Goal: Task Accomplishment & Management: Use online tool/utility

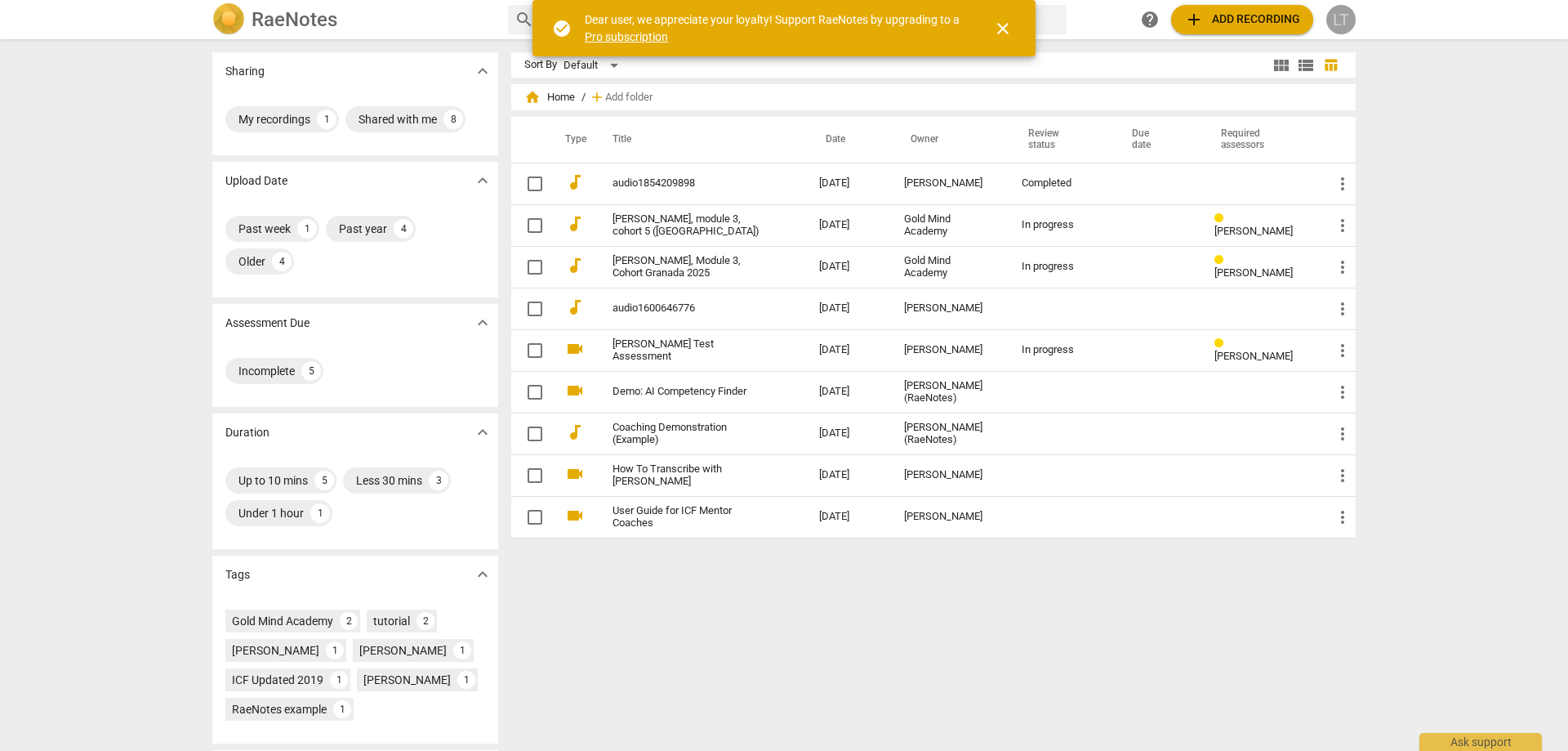
click at [1342, 25] on div "LT" at bounding box center [1342, 20] width 30 height 30
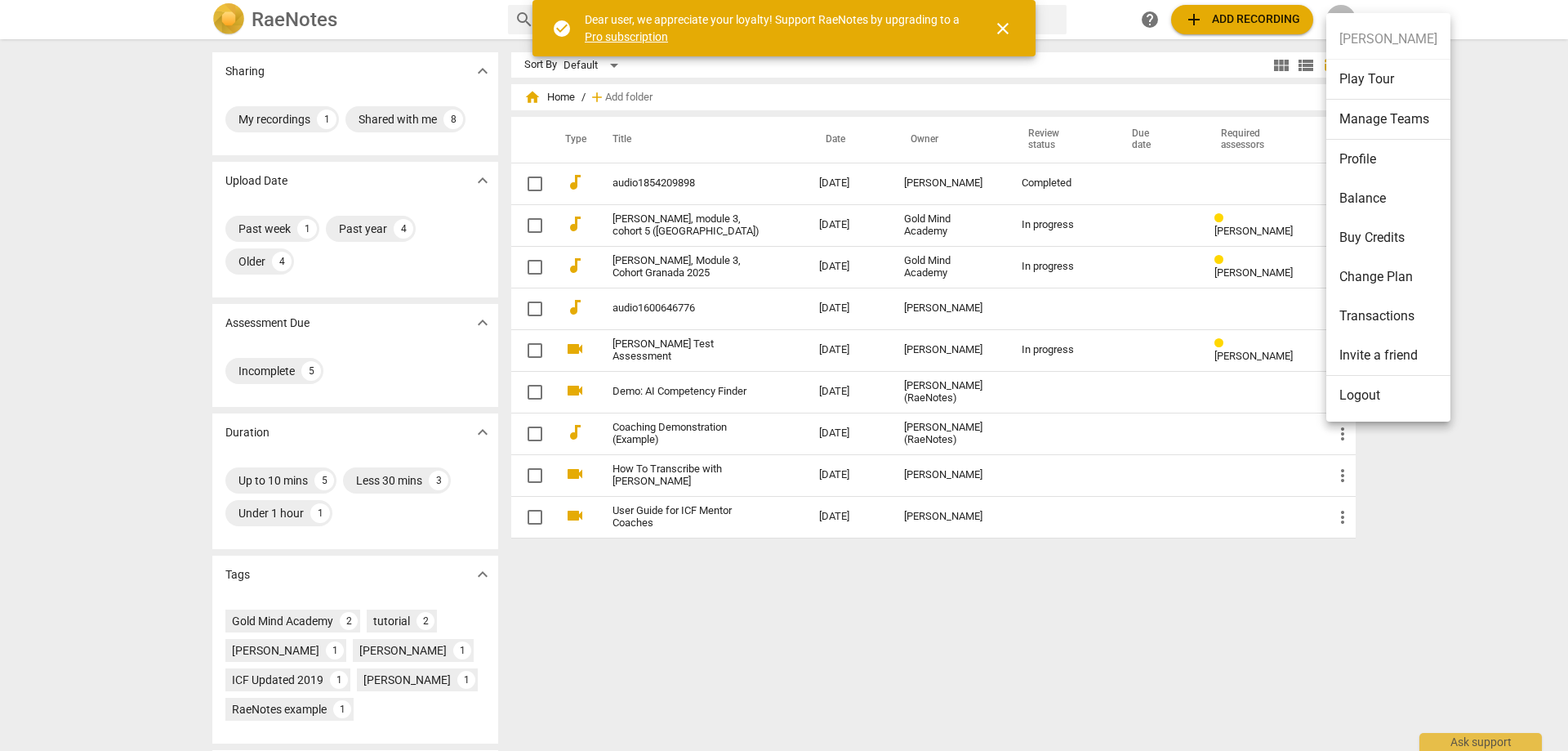
click at [533, 184] on div at bounding box center [784, 375] width 1568 height 751
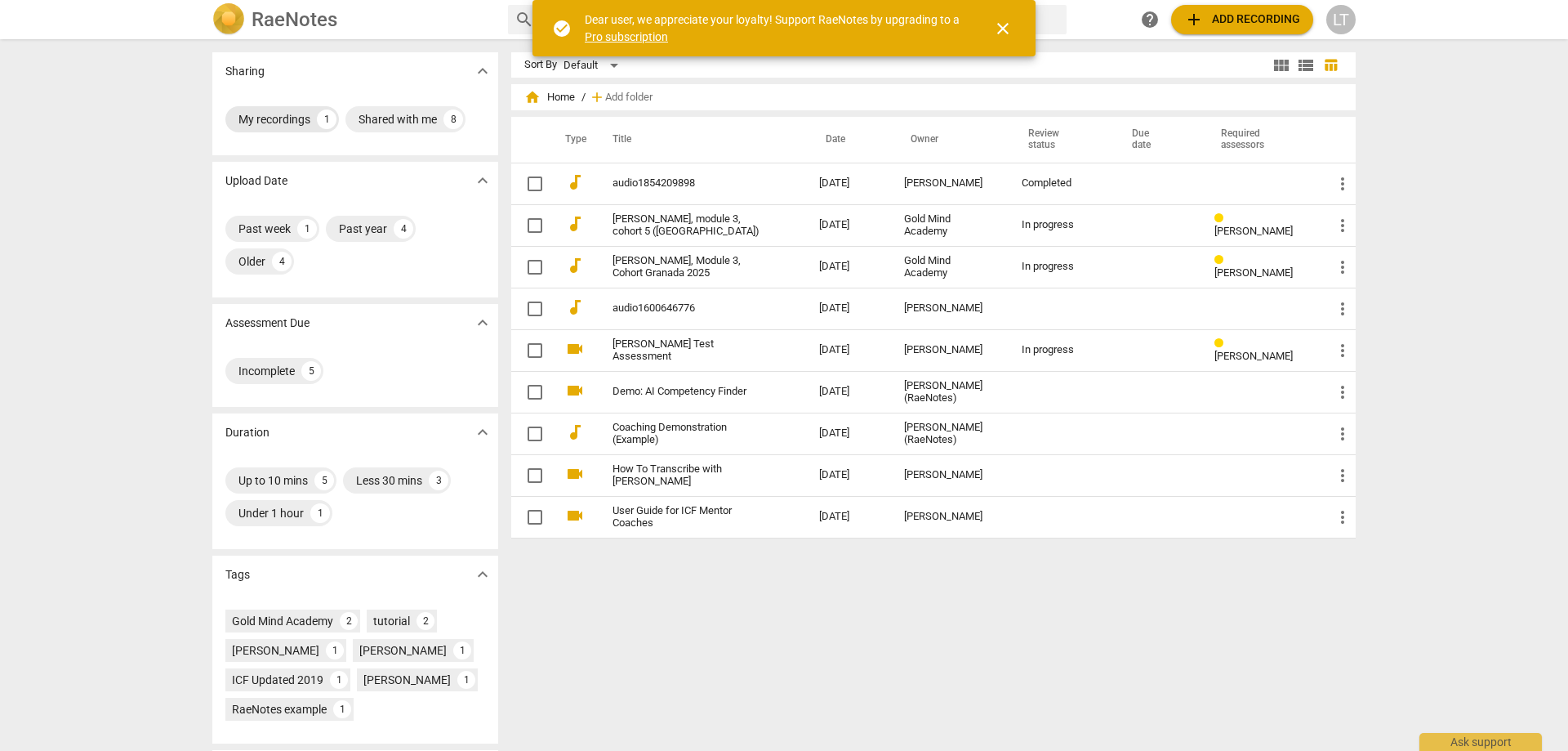
click at [300, 119] on div "My recordings" at bounding box center [274, 119] width 72 height 17
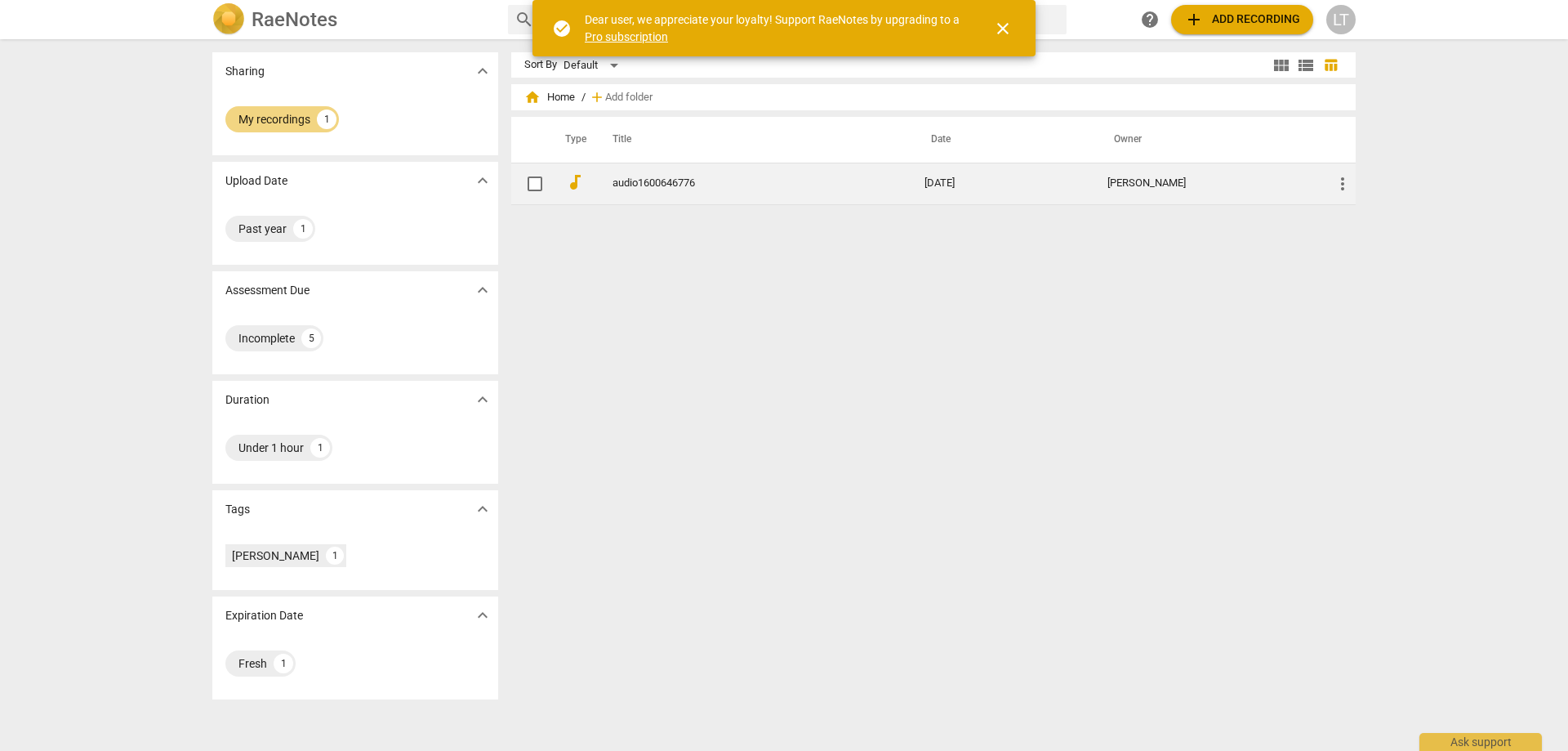
click at [622, 183] on link "audio1600646776" at bounding box center [738, 183] width 253 height 12
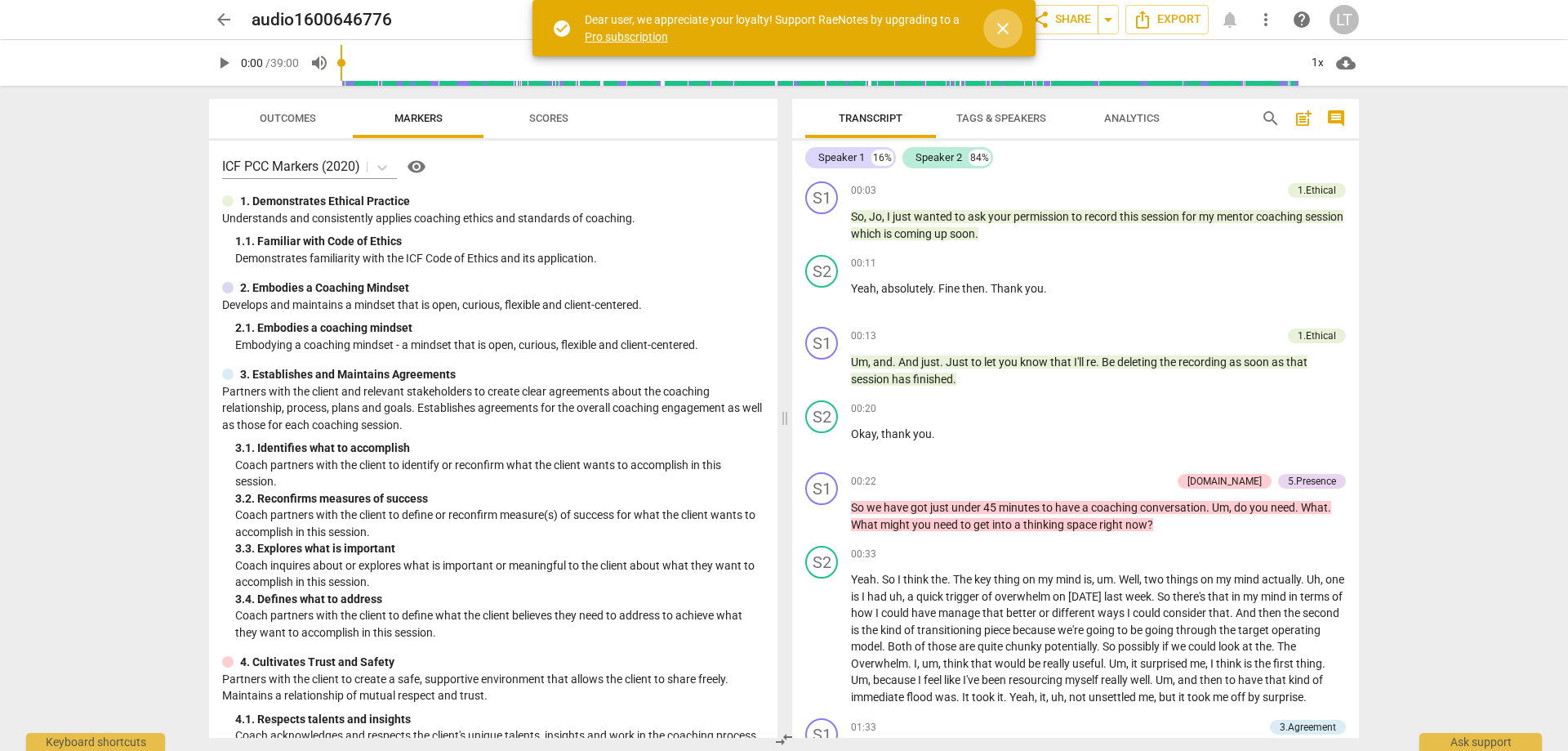
click at [1000, 30] on span "close" at bounding box center [1003, 29] width 20 height 20
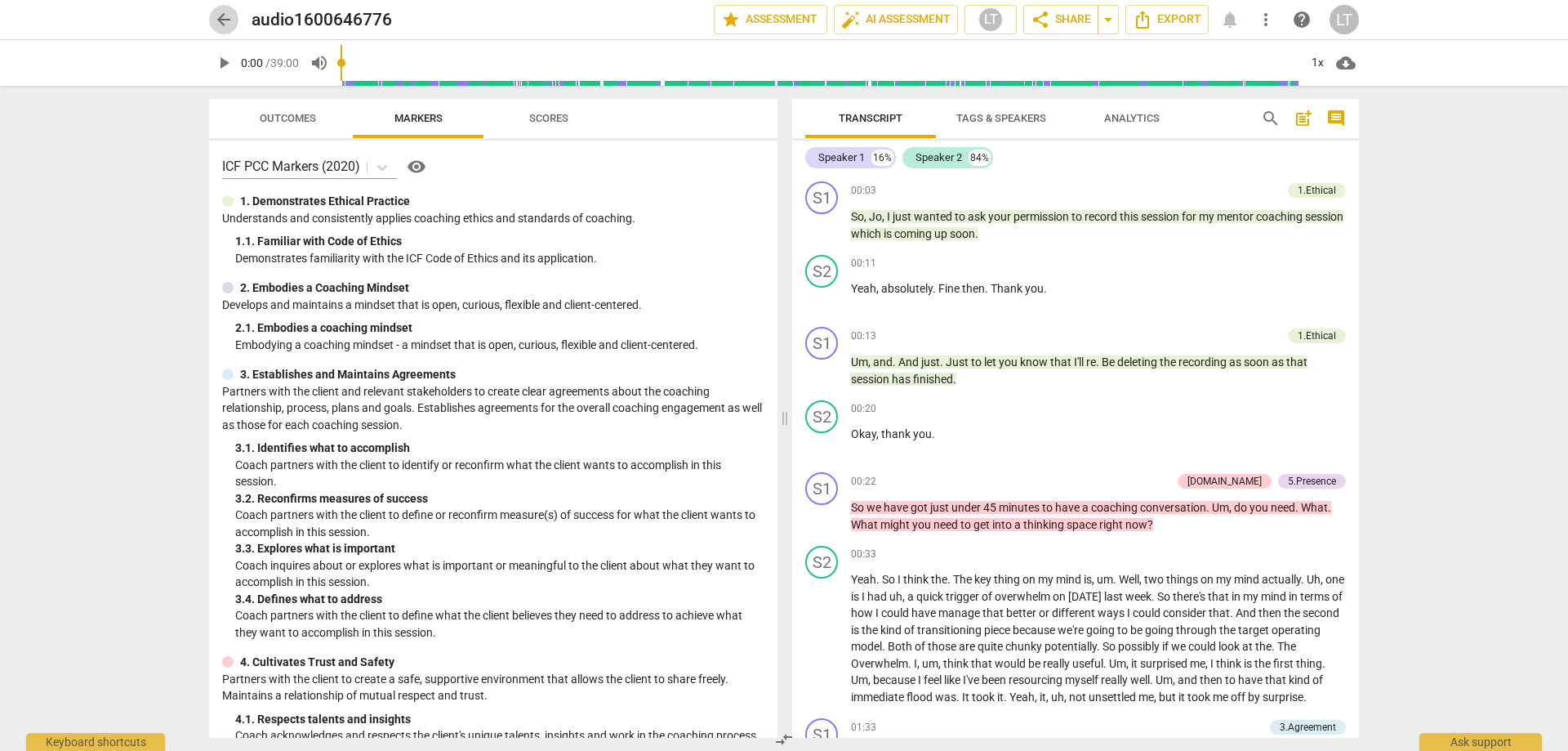
click at [223, 22] on span "arrow_back" at bounding box center [223, 20] width 20 height 20
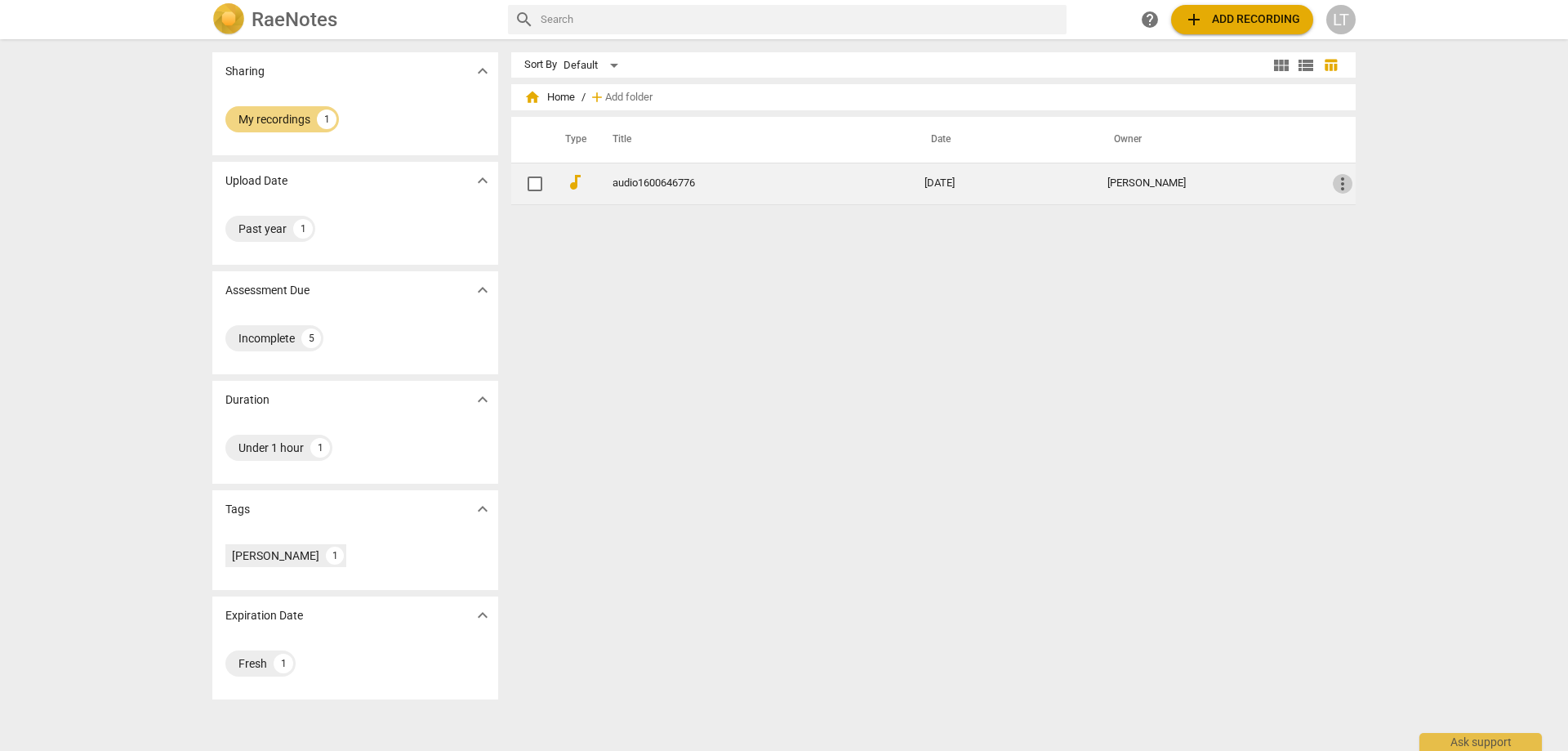
click at [1333, 188] on span "more_vert" at bounding box center [1343, 184] width 20 height 20
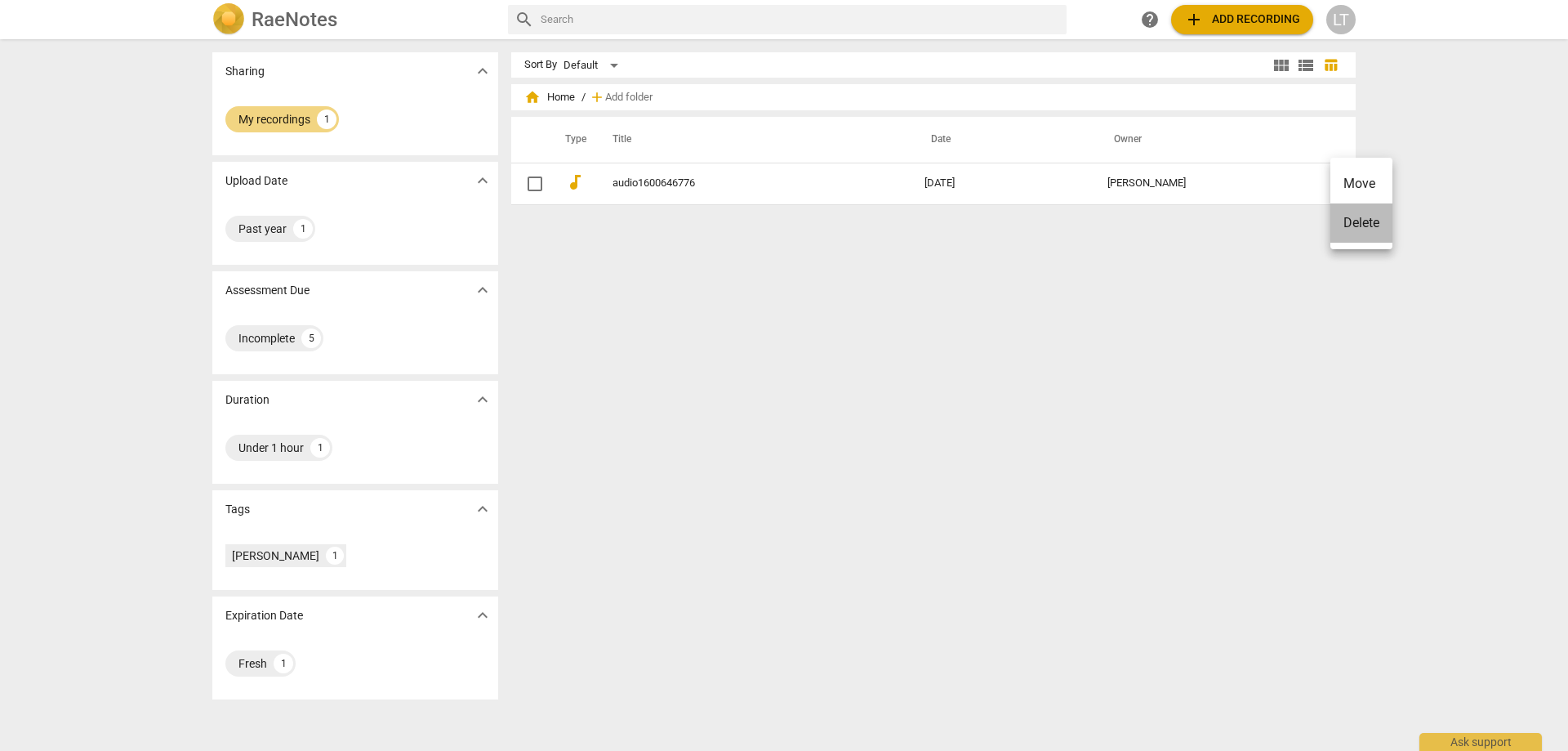
click at [1356, 225] on li "Delete" at bounding box center [1361, 223] width 62 height 39
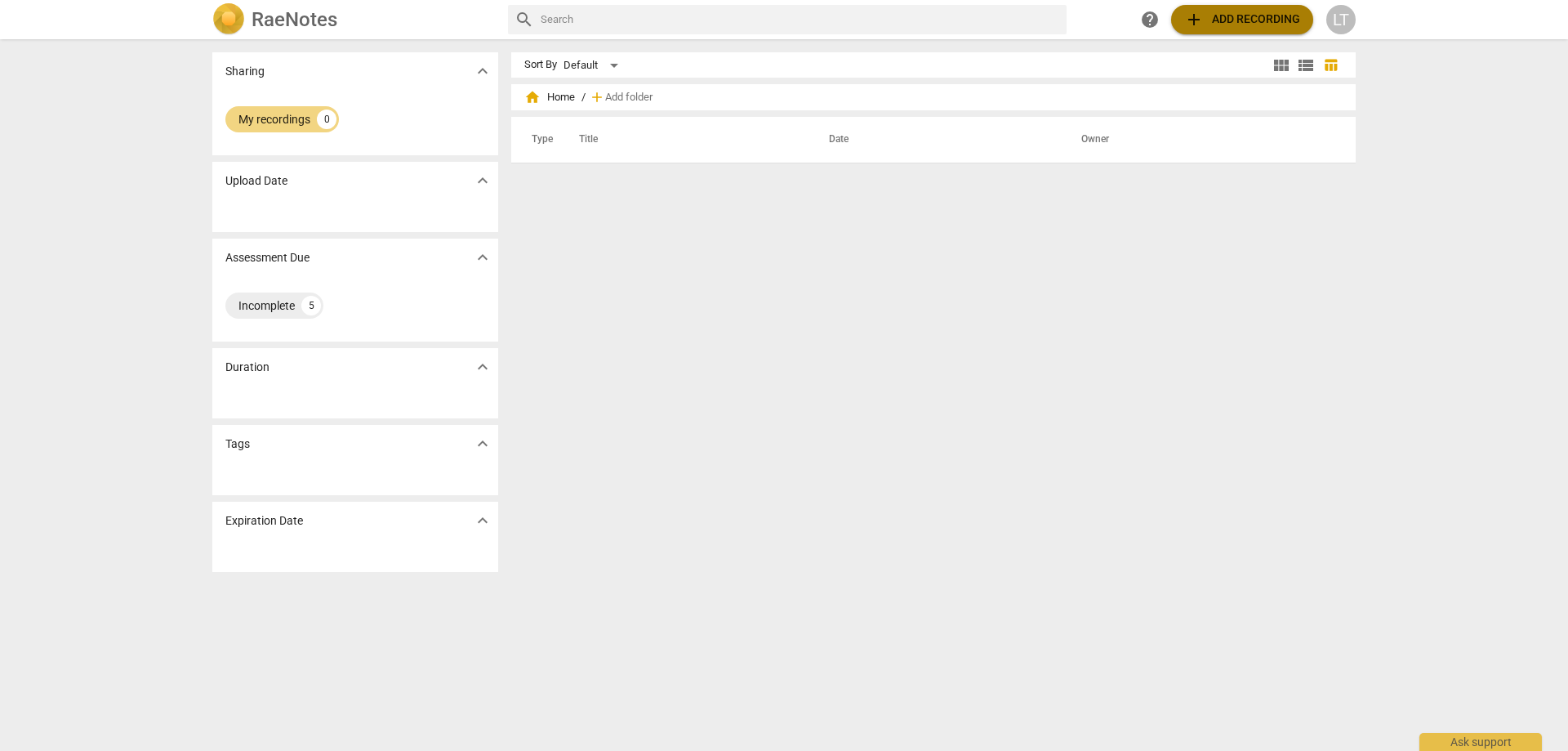
click at [1193, 16] on span "add" at bounding box center [1194, 20] width 20 height 20
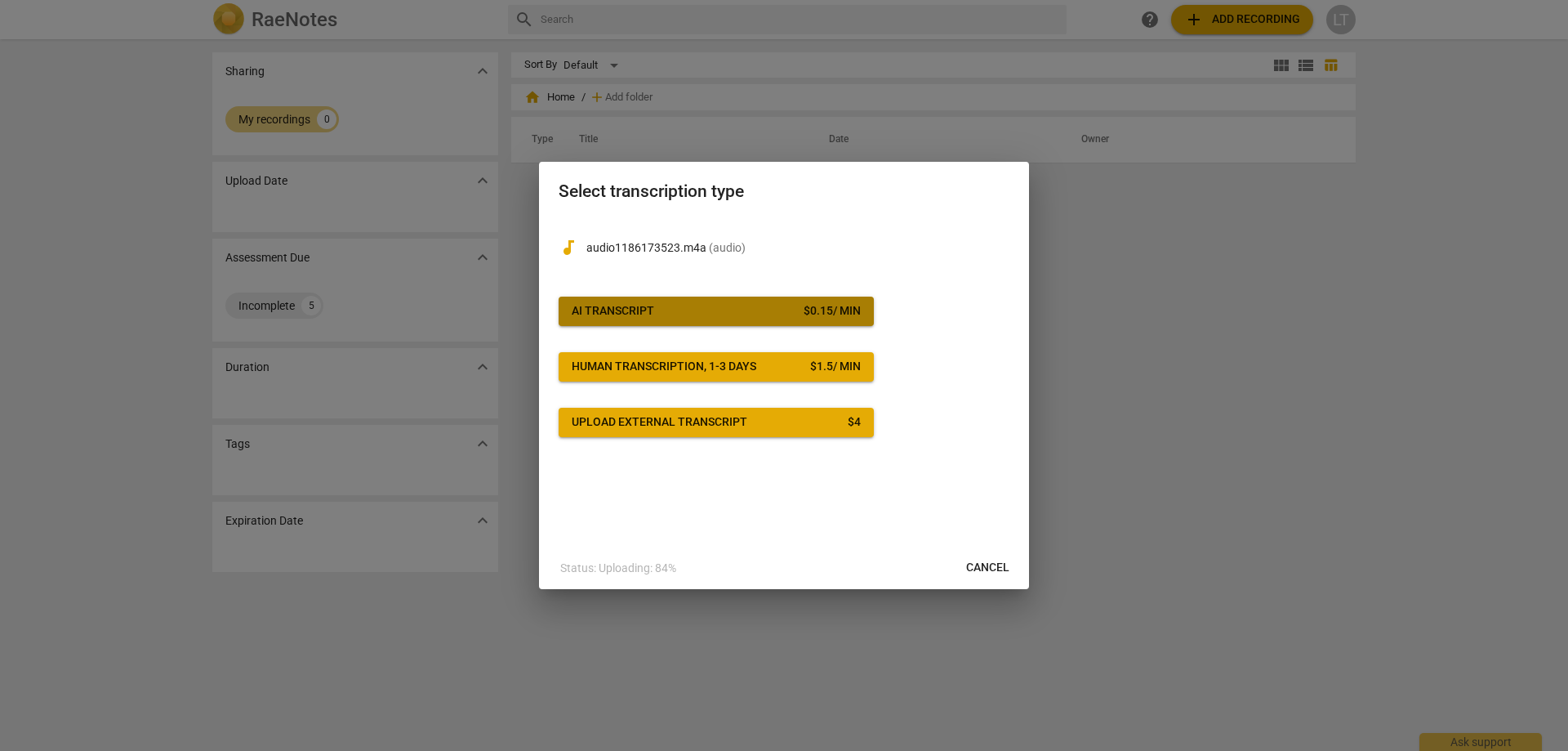
click at [732, 313] on span "AI Transcript $ 0.15 / min" at bounding box center [717, 311] width 289 height 17
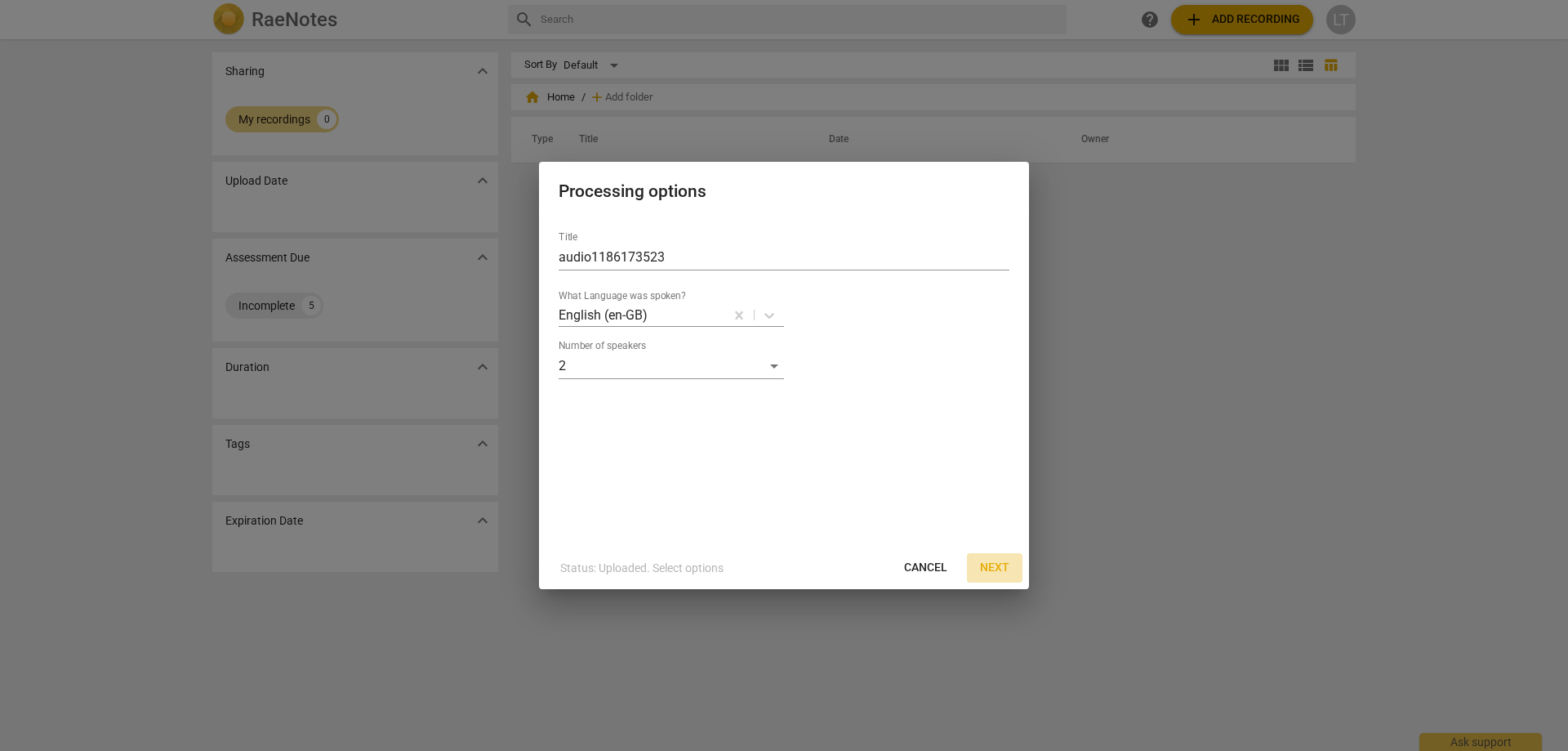
click at [989, 569] on span "Next" at bounding box center [995, 567] width 30 height 17
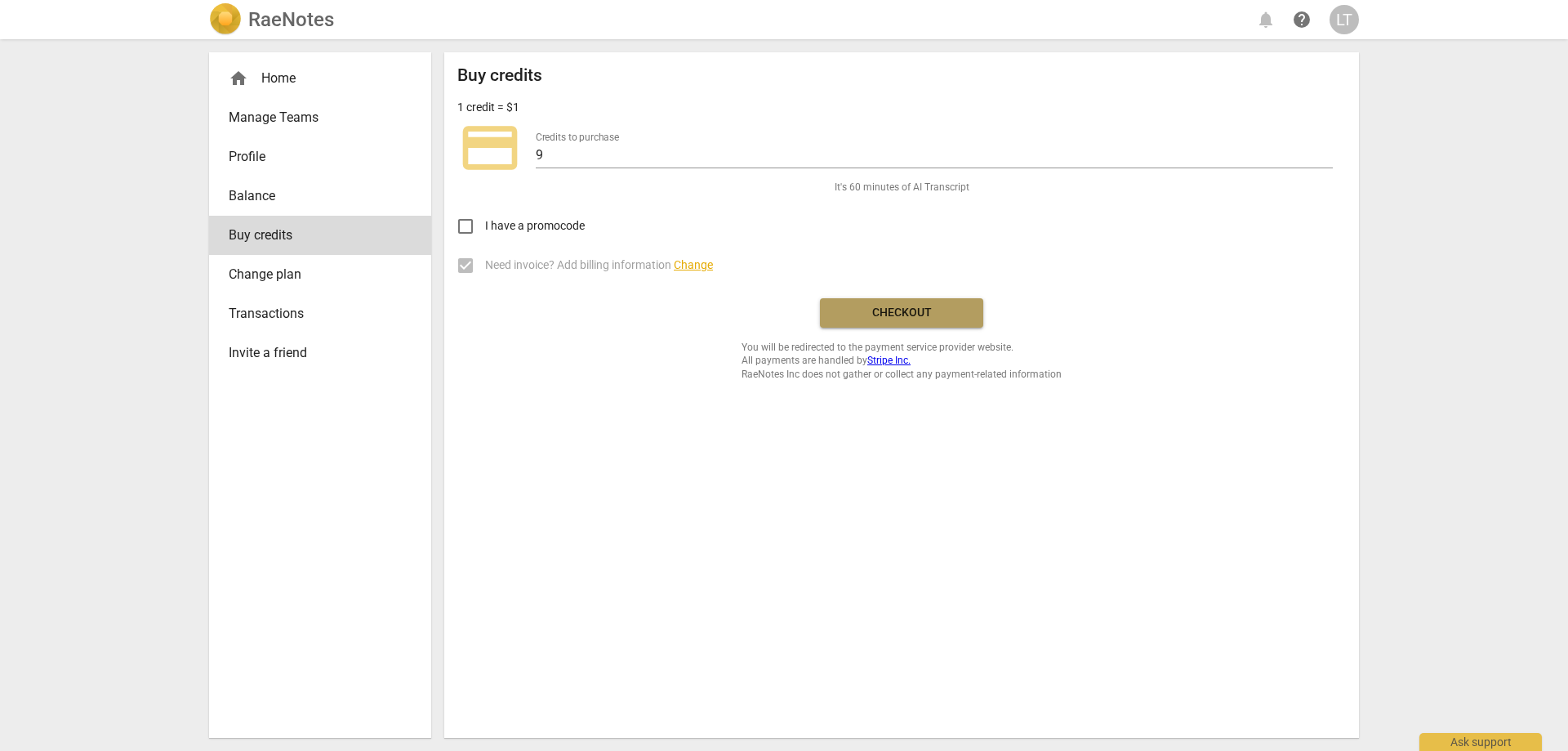
click at [876, 317] on span "Checkout" at bounding box center [901, 313] width 137 height 17
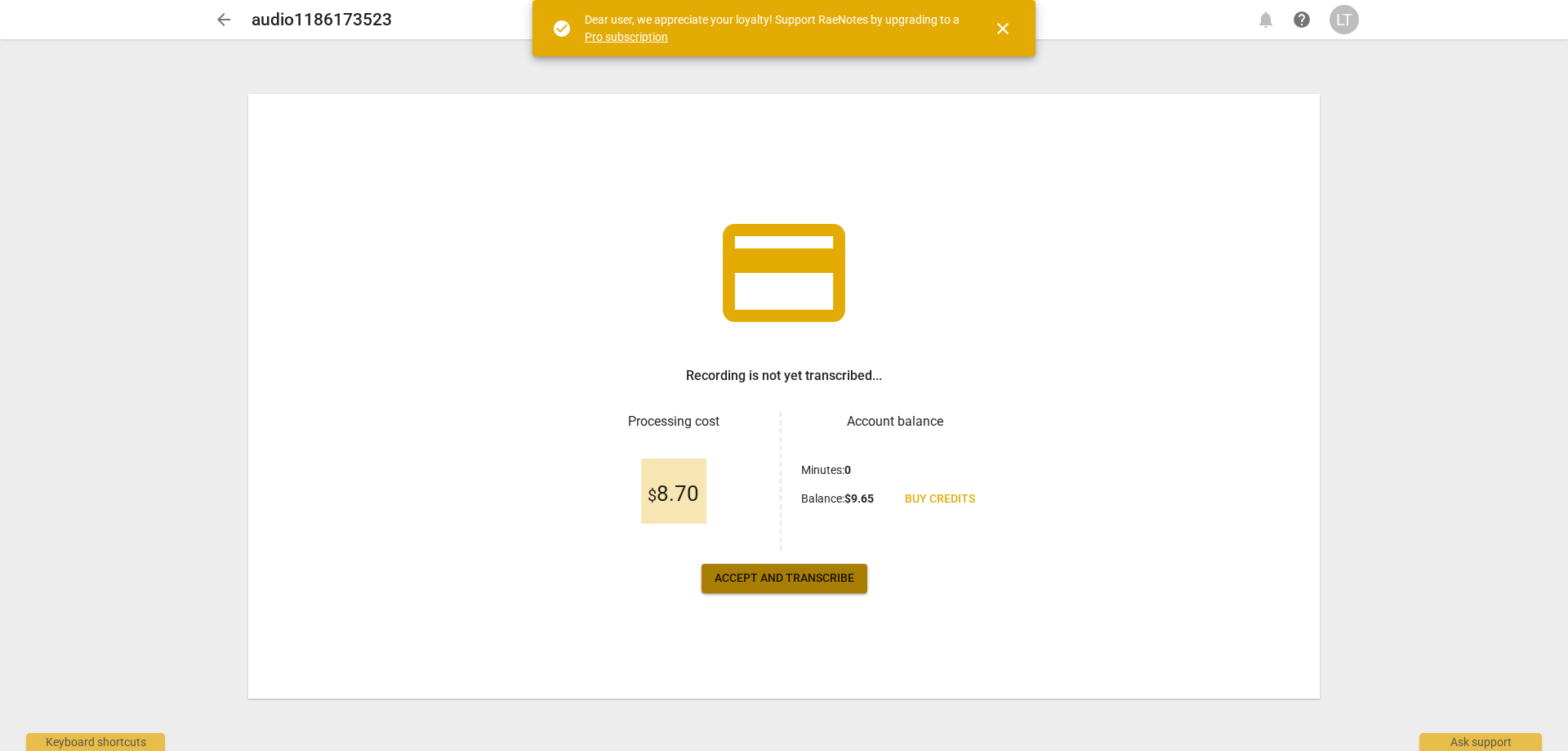
click at [801, 584] on span "Accept and transcribe" at bounding box center [784, 578] width 140 height 17
